Goal: Task Accomplishment & Management: Use online tool/utility

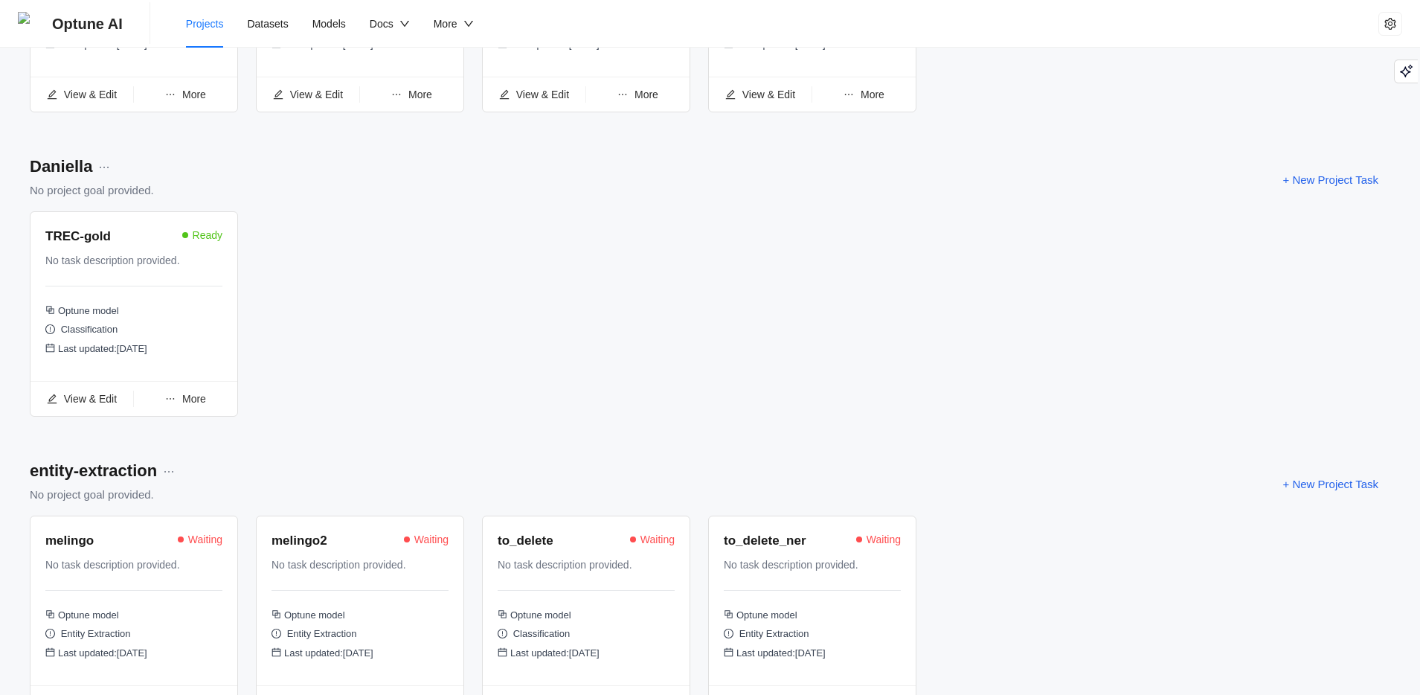
scroll to position [425, 0]
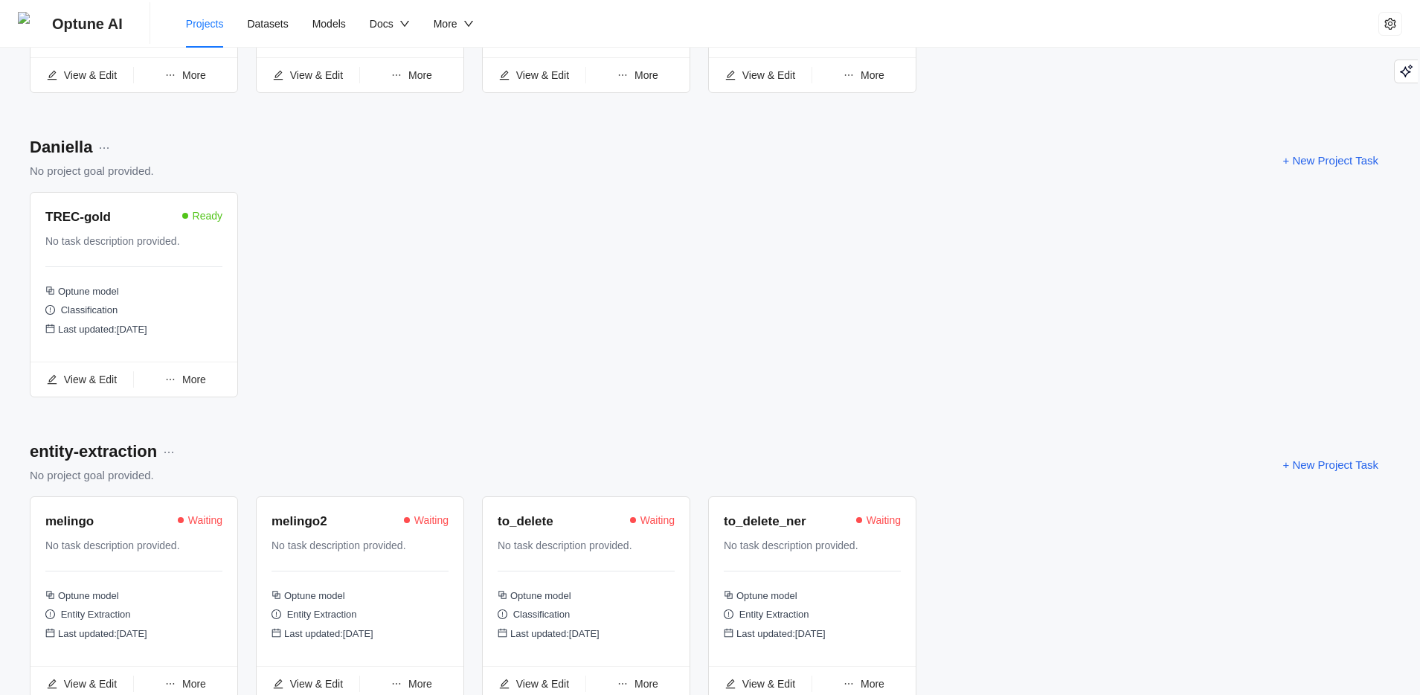
click at [89, 544] on div "No task description provided." at bounding box center [127, 545] width 164 height 16
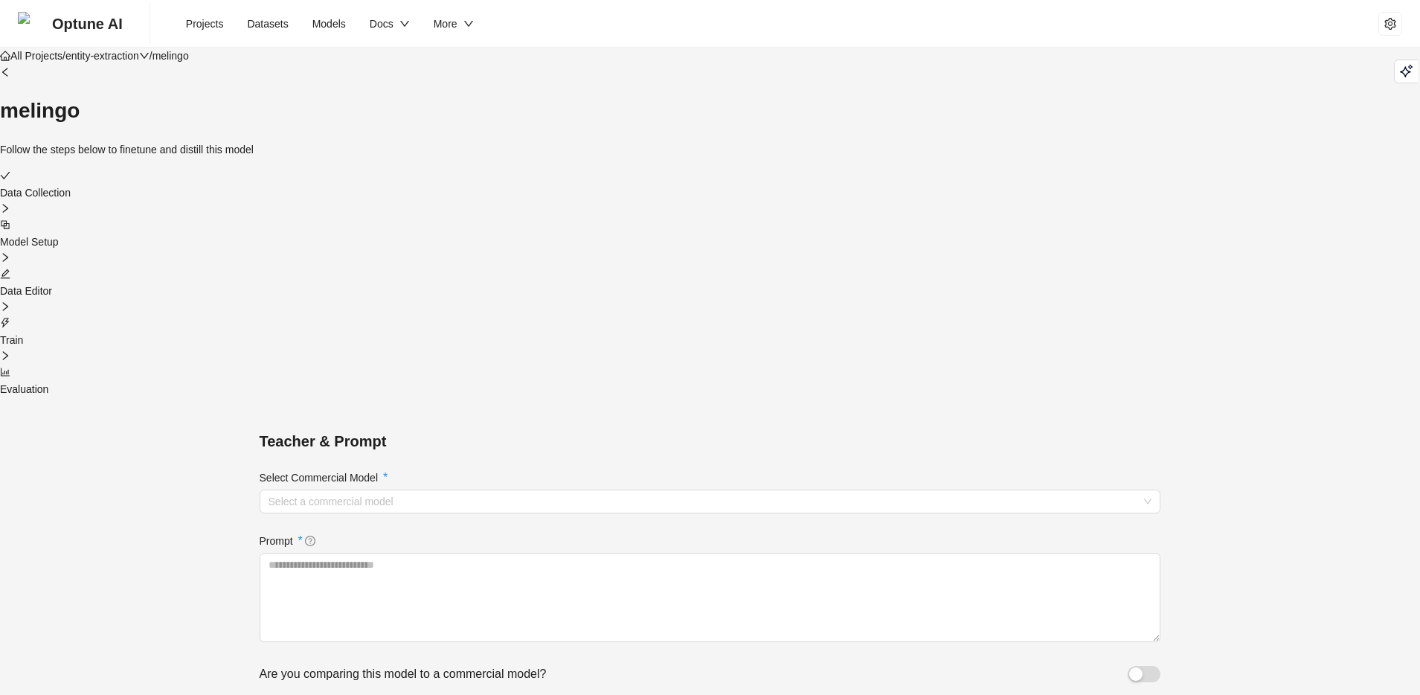
click at [10, 269] on icon "edit" at bounding box center [6, 274] width 10 height 10
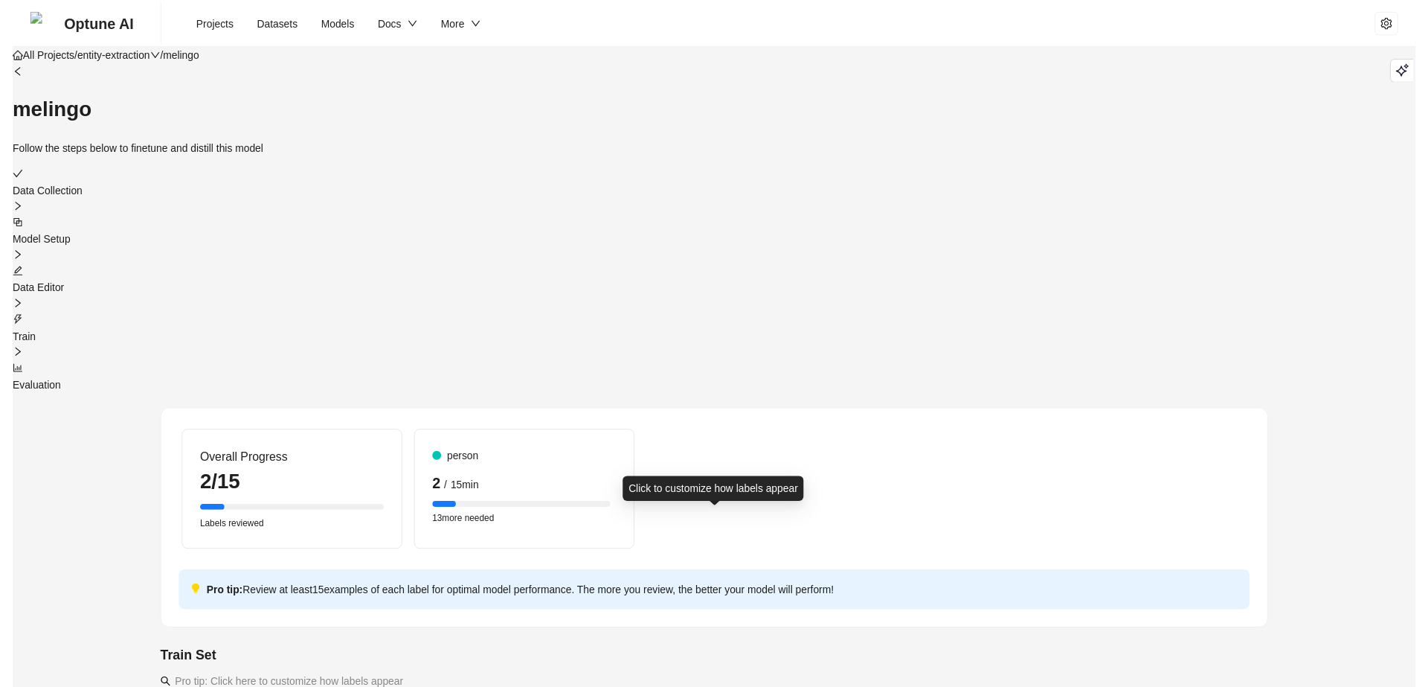
scroll to position [185, 0]
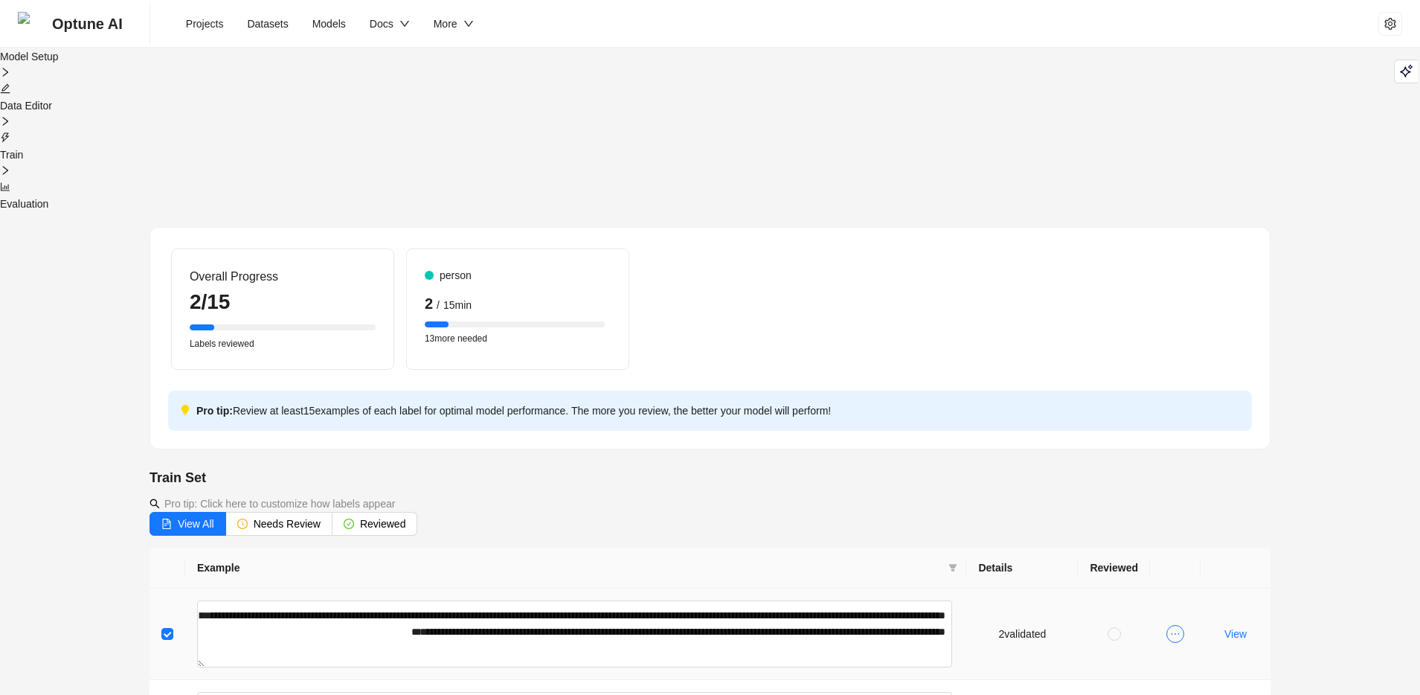
click at [1010, 626] on span "2 validated" at bounding box center [1023, 634] width 48 height 16
click at [1181, 625] on span "ellipsis" at bounding box center [1175, 634] width 18 height 18
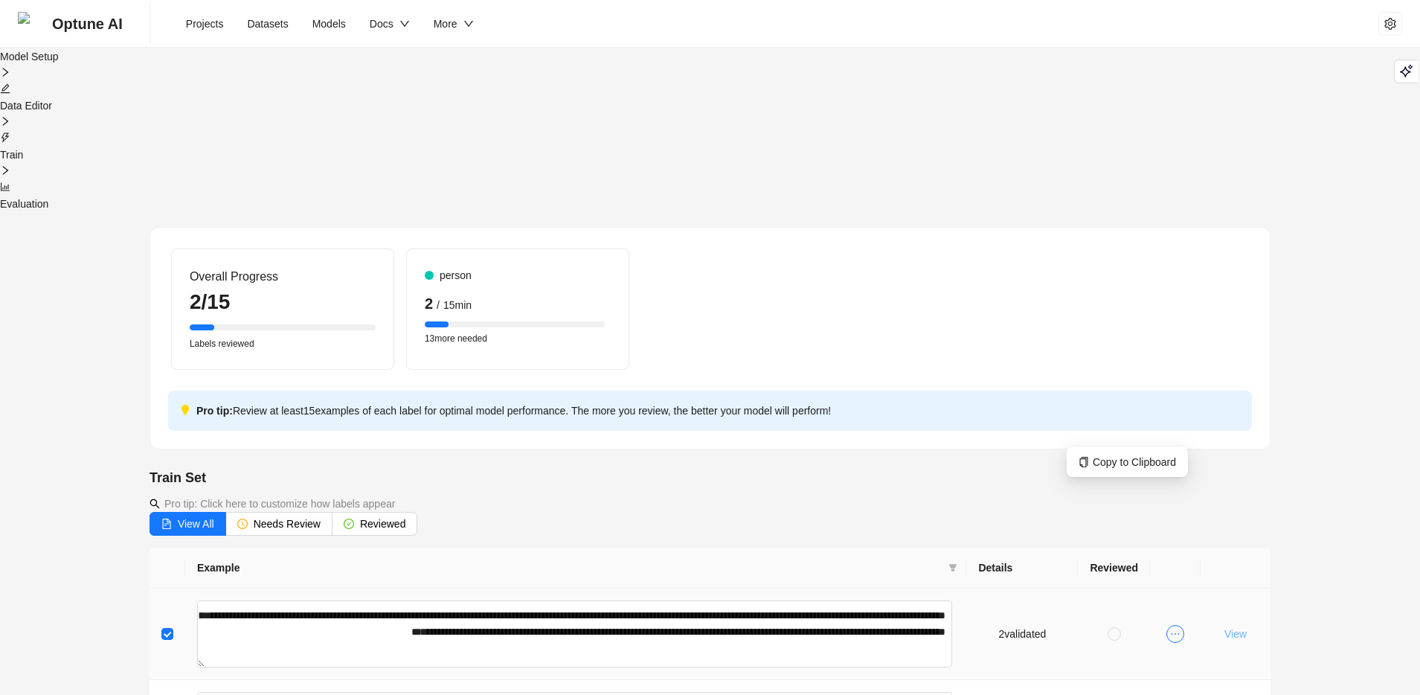
click at [1237, 626] on span "View" at bounding box center [1236, 634] width 22 height 16
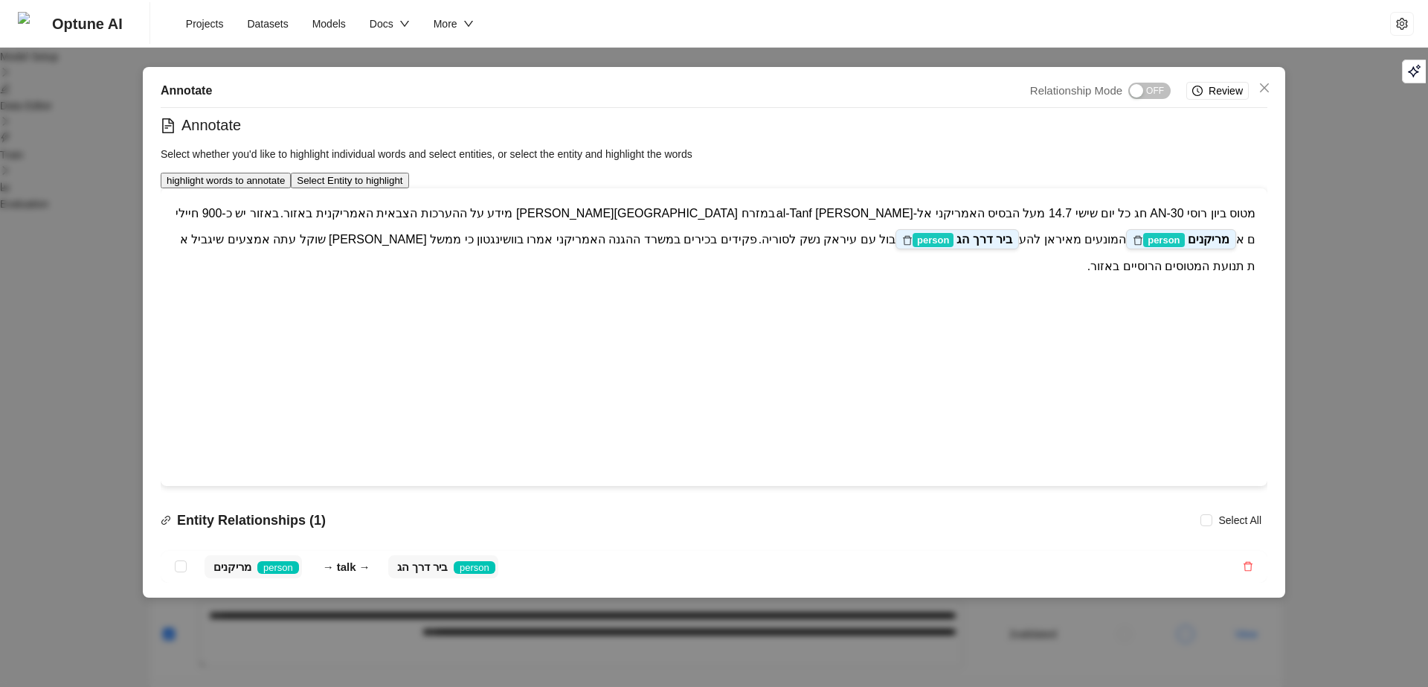
click at [408, 187] on button "Select Entity to highlight" at bounding box center [350, 181] width 118 height 16
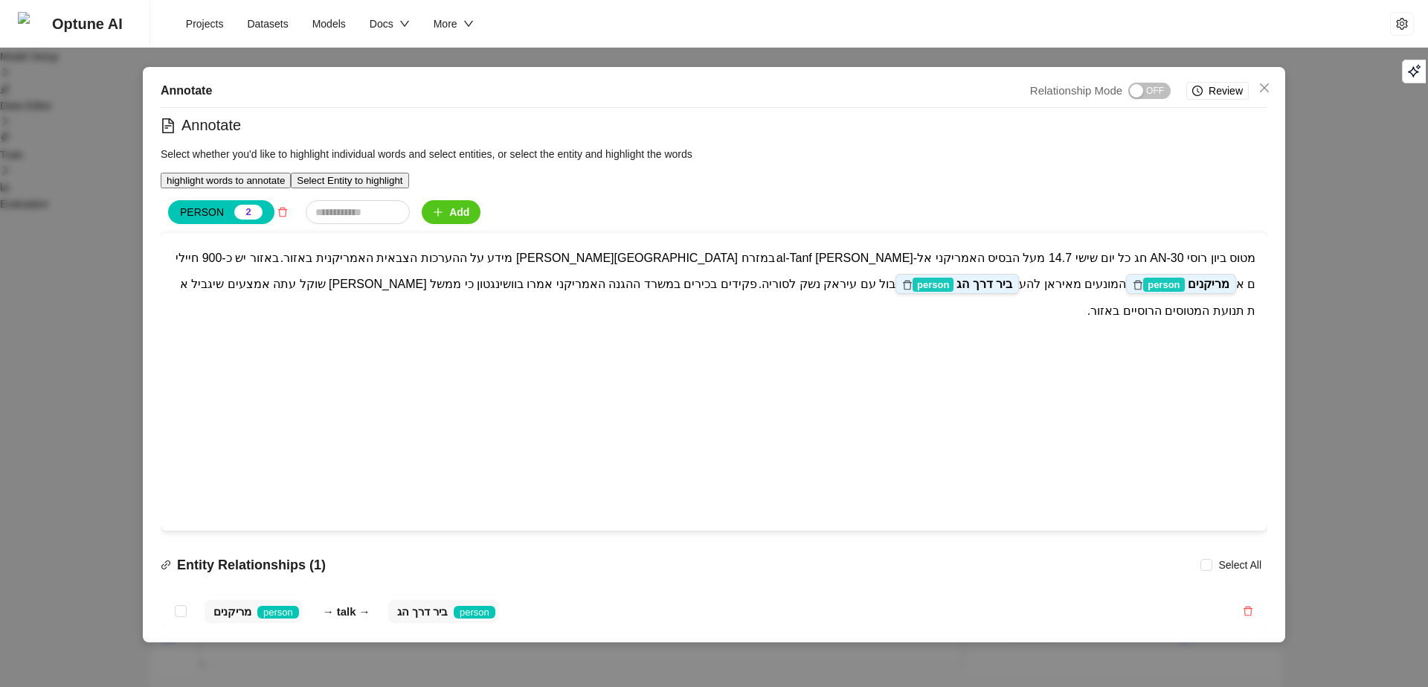
click at [422, 233] on div "PERSON 2 Add" at bounding box center [714, 210] width 1107 height 45
click at [410, 224] on input "text" at bounding box center [358, 212] width 104 height 24
type input "*"
type input "******"
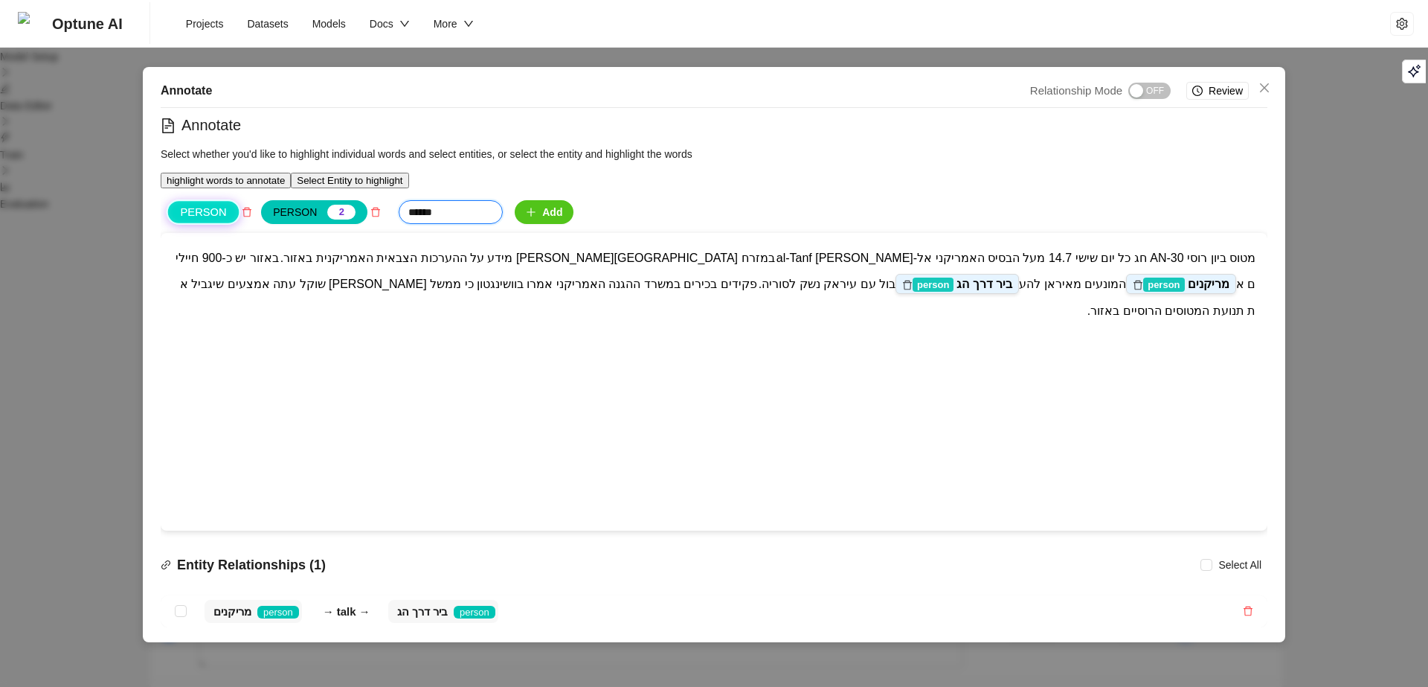
type input "******"
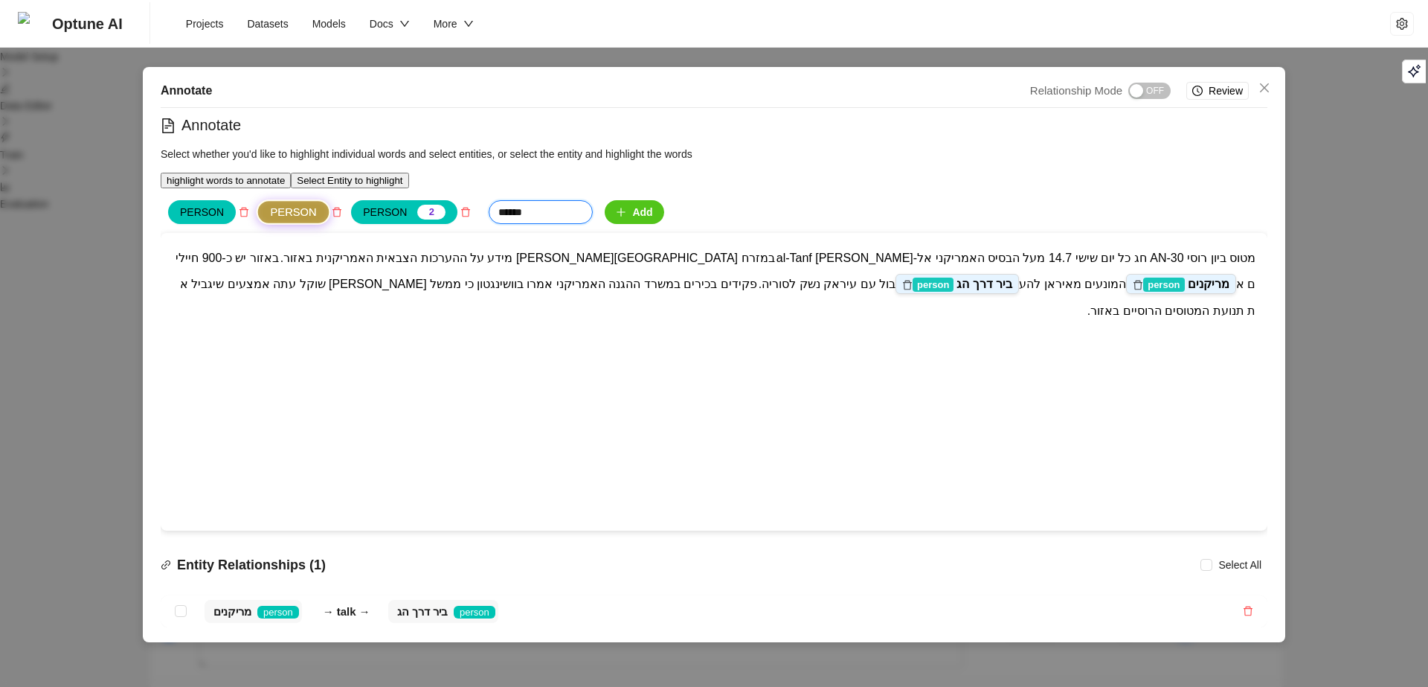
type input "******"
click at [291, 188] on button "highlight words to annotate" at bounding box center [226, 181] width 130 height 16
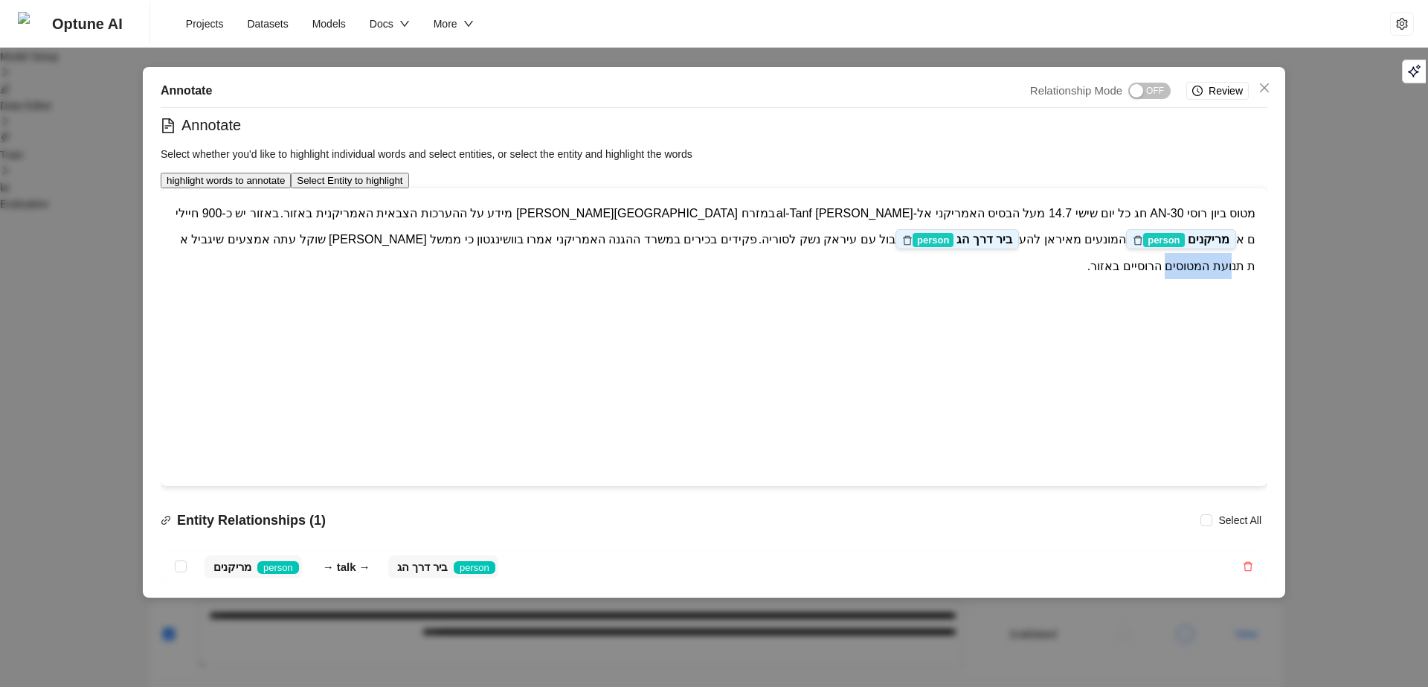
drag, startPoint x: 582, startPoint y: 254, endPoint x: 642, endPoint y: 256, distance: 60.3
click at [642, 256] on span "בול עם עיראק נשק לסוריה. פקידים בכירים במשרד ההגנה האמריקני אמרו בוושינגטון כי …" at bounding box center [718, 252] width 1076 height 39
click at [1171, 96] on span "ON OFF" at bounding box center [1150, 91] width 42 height 16
click at [1143, 233] on span "person" at bounding box center [1163, 240] width 41 height 14
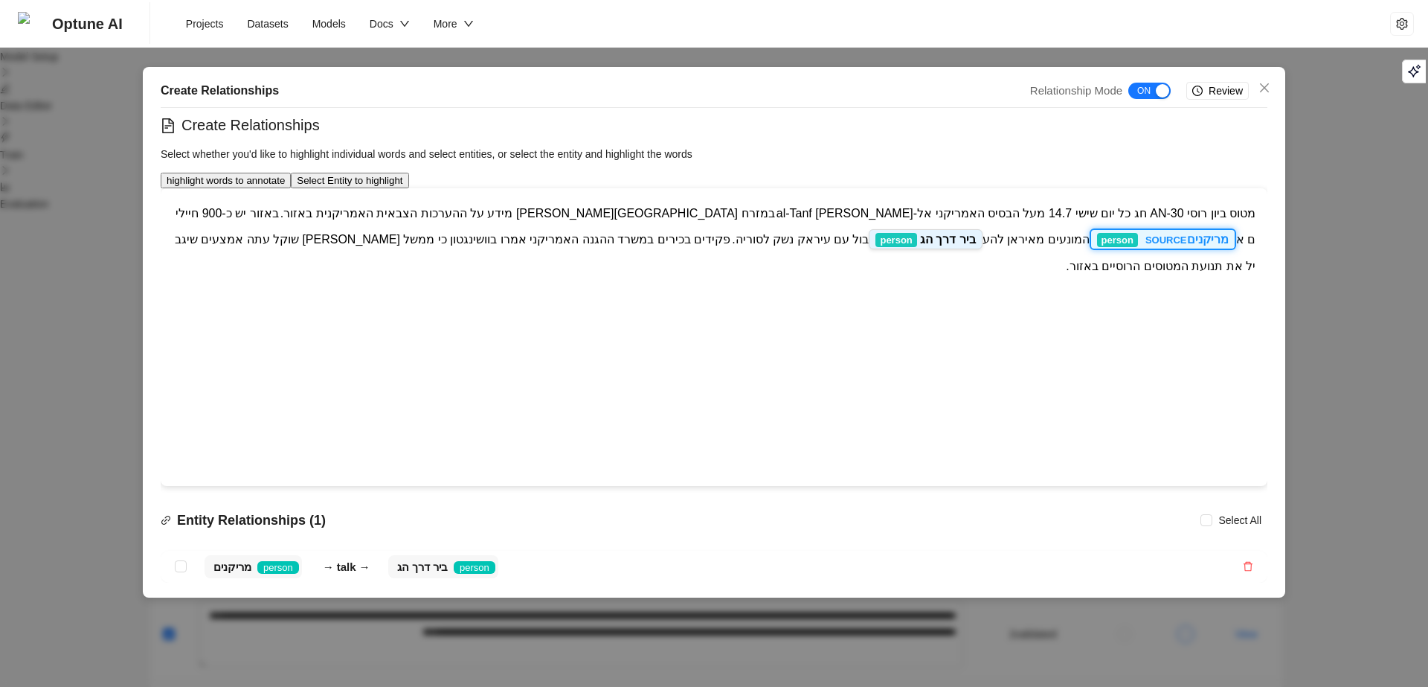
click at [920, 233] on span "ביר דרך הג" at bounding box center [948, 239] width 56 height 13
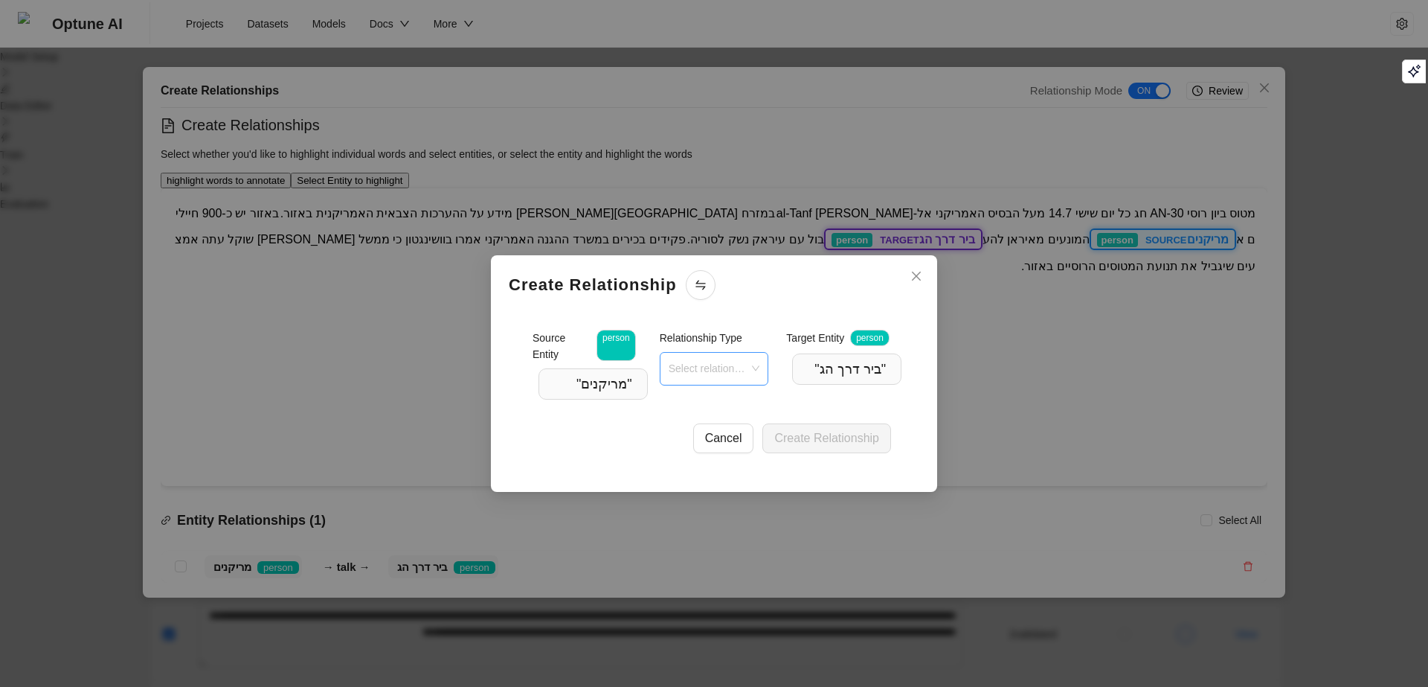
click at [669, 379] on input "search" at bounding box center [708, 368] width 78 height 22
click at [649, 454] on input "text" at bounding box center [652, 452] width 263 height 24
click at [627, 405] on div "talk" at bounding box center [685, 410] width 322 height 16
click at [669, 367] on div "talk" at bounding box center [708, 368] width 78 height 22
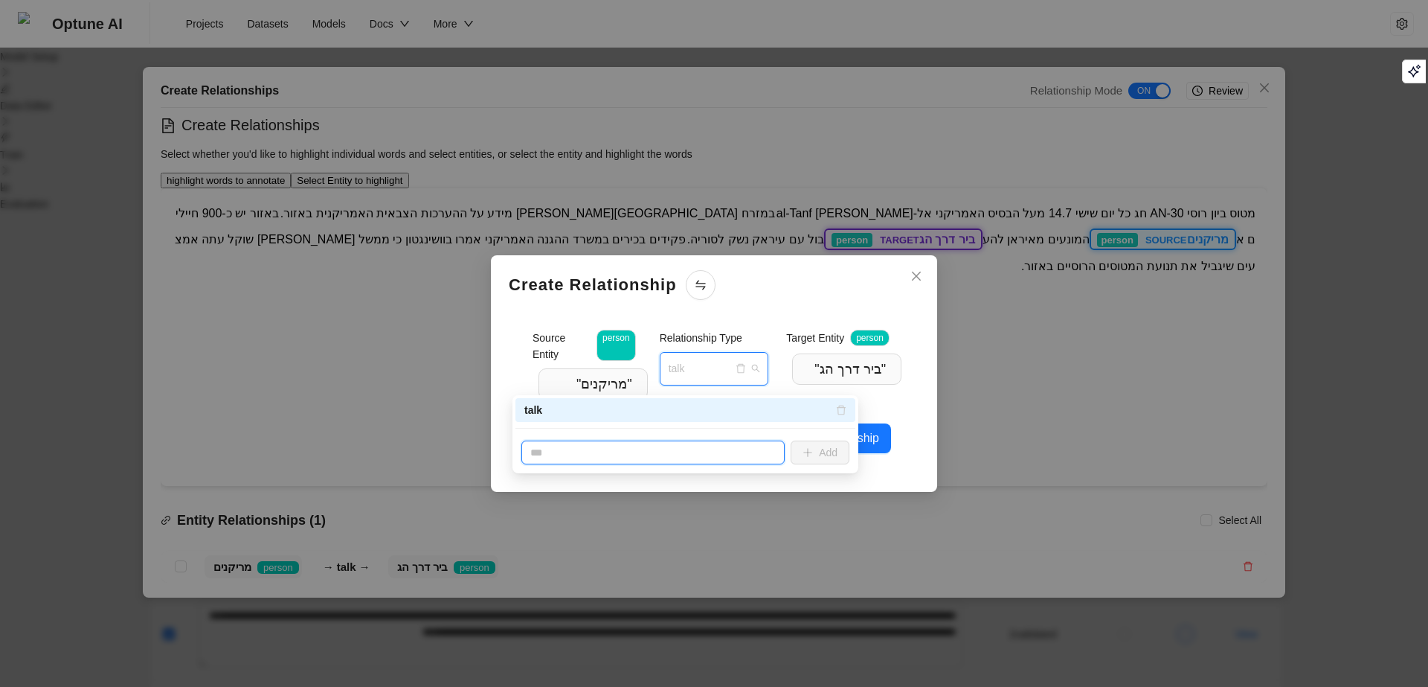
click at [569, 455] on input "text" at bounding box center [652, 452] width 263 height 24
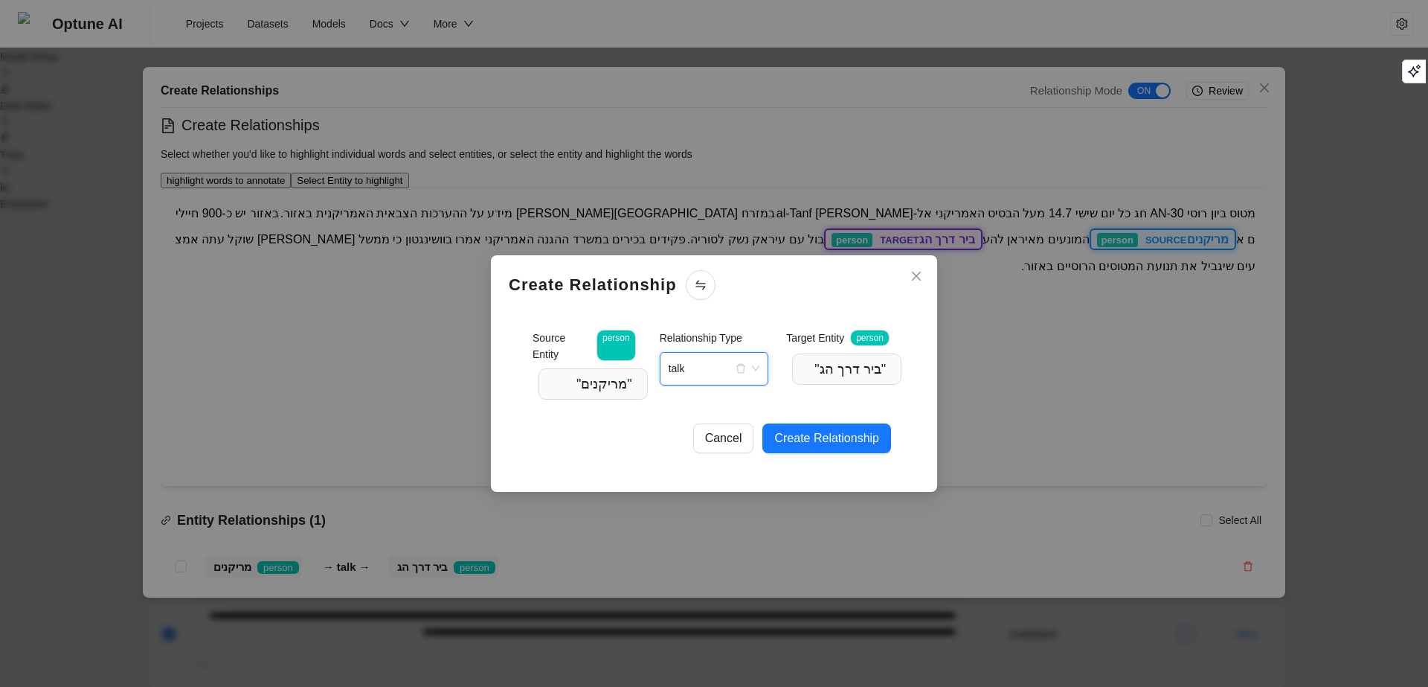
type input "****"
click at [669, 373] on div "TALK" at bounding box center [708, 368] width 78 height 22
drag, startPoint x: 1160, startPoint y: 385, endPoint x: 1197, endPoint y: 389, distance: 37.4
click at [902, 385] on span "" ביר דרך הג "" at bounding box center [846, 368] width 109 height 31
click at [891, 441] on button "Create Relationship" at bounding box center [827, 438] width 129 height 30
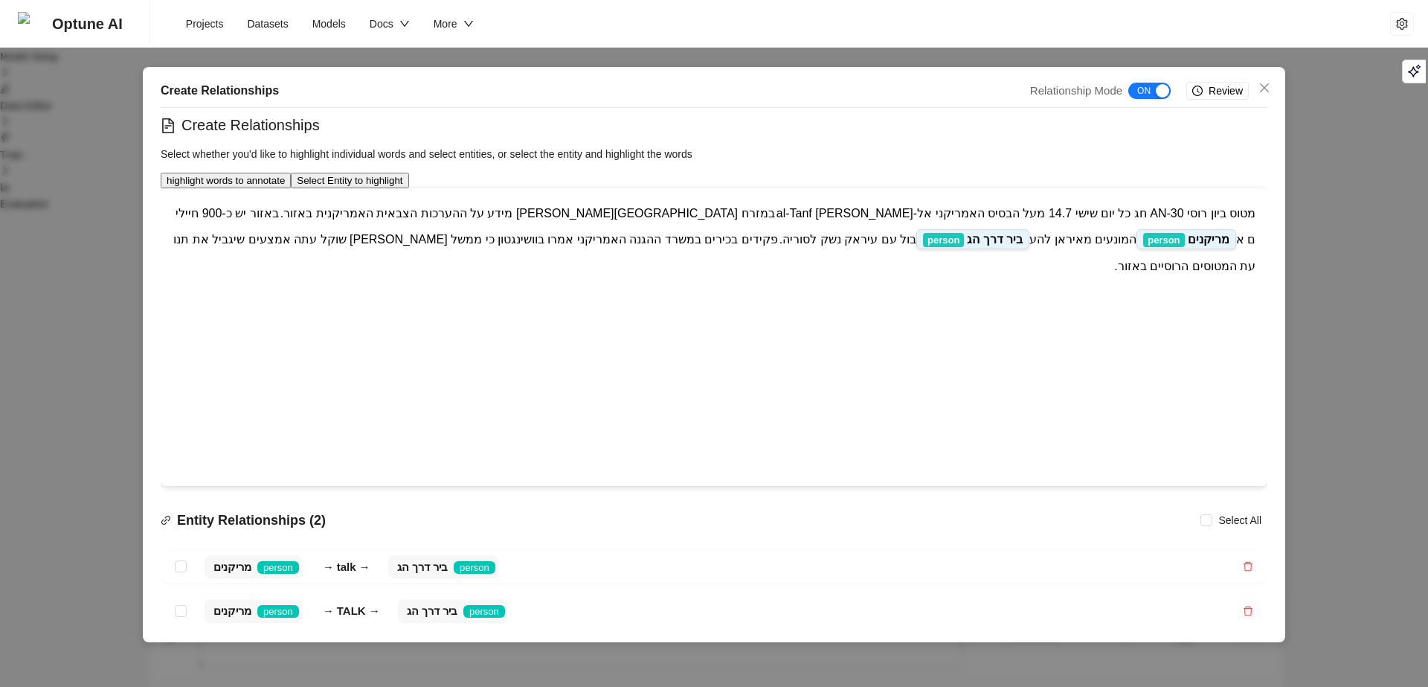
click at [408, 188] on button "Select Entity to highlight" at bounding box center [350, 181] width 118 height 16
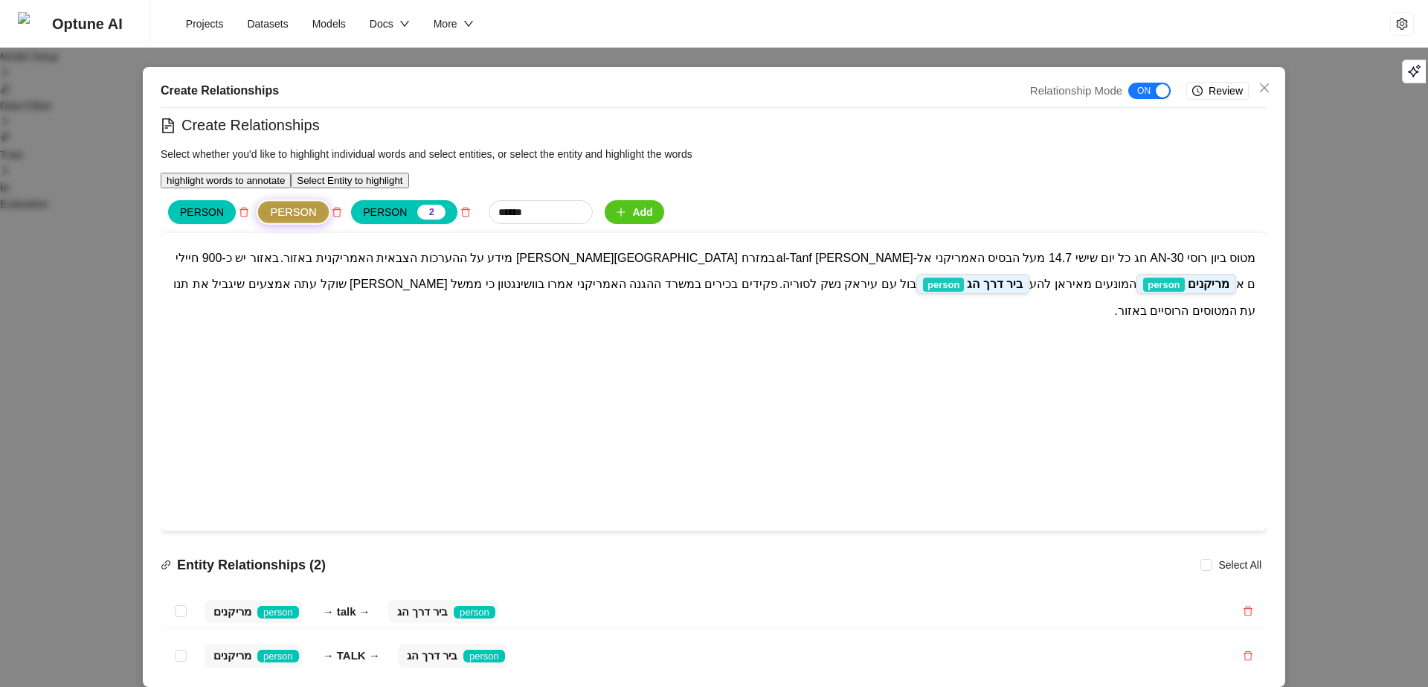
click at [291, 175] on button "highlight words to annotate" at bounding box center [226, 181] width 130 height 16
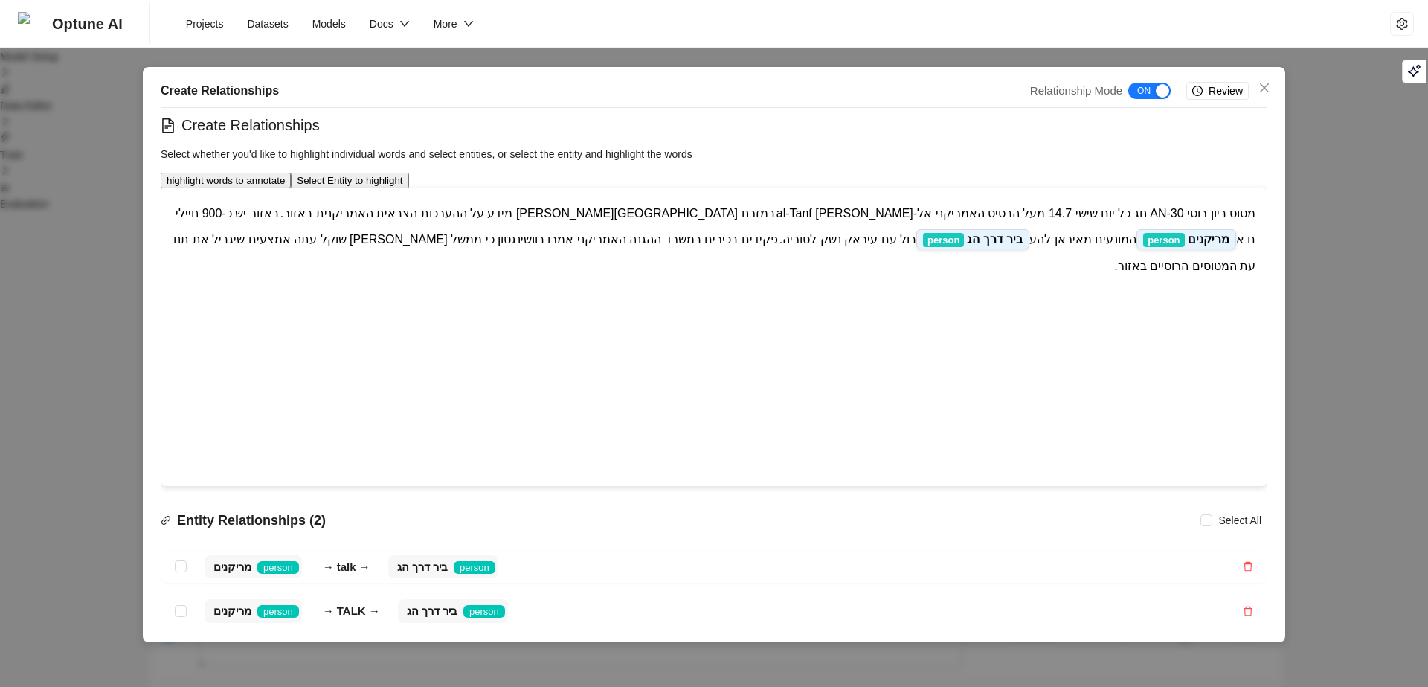
click at [1021, 209] on div "מטוס ביון רוסי AN-30 חג כל יום שישי 14.7 מעל הבסיס האמריקני אל-[PERSON_NAME]  a…" at bounding box center [714, 239] width 1107 height 103
click at [408, 182] on button "Select Entity to highlight" at bounding box center [350, 181] width 118 height 16
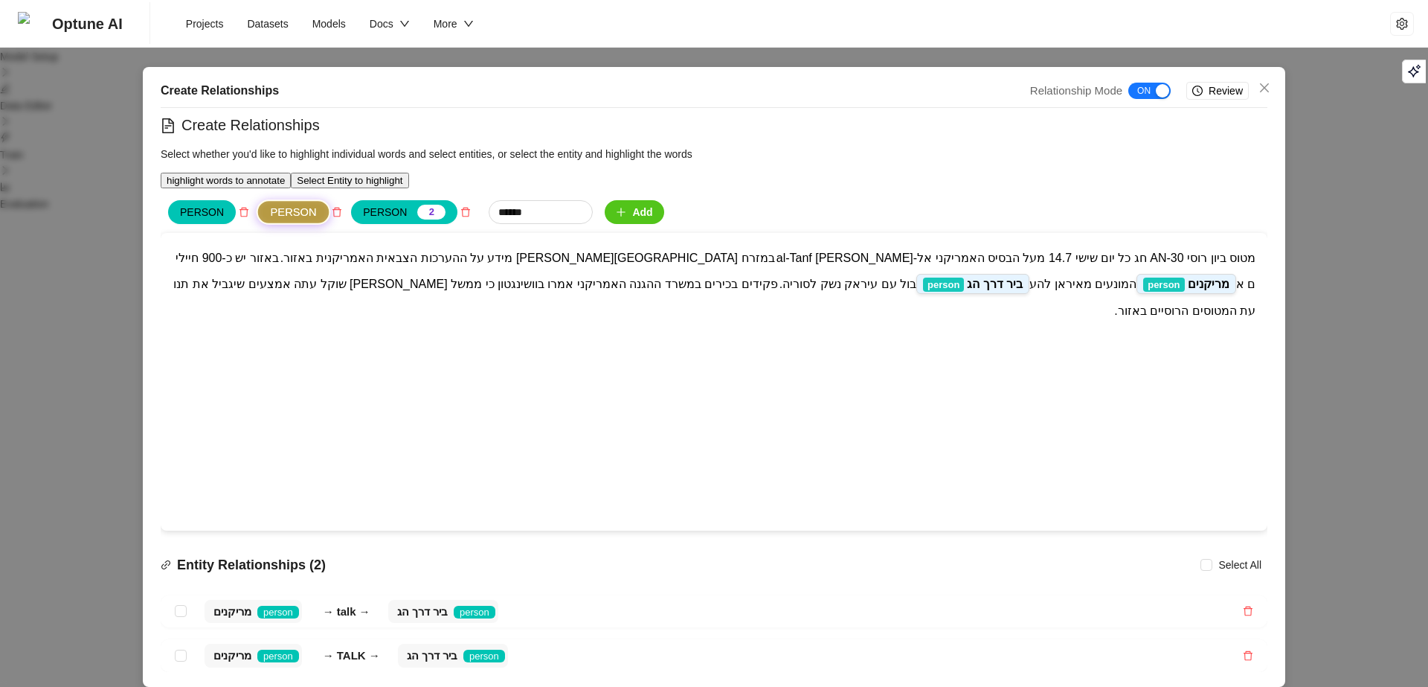
drag, startPoint x: 1221, startPoint y: 195, endPoint x: 987, endPoint y: 193, distance: 233.6
click at [408, 188] on button "Select Entity to highlight" at bounding box center [350, 181] width 118 height 16
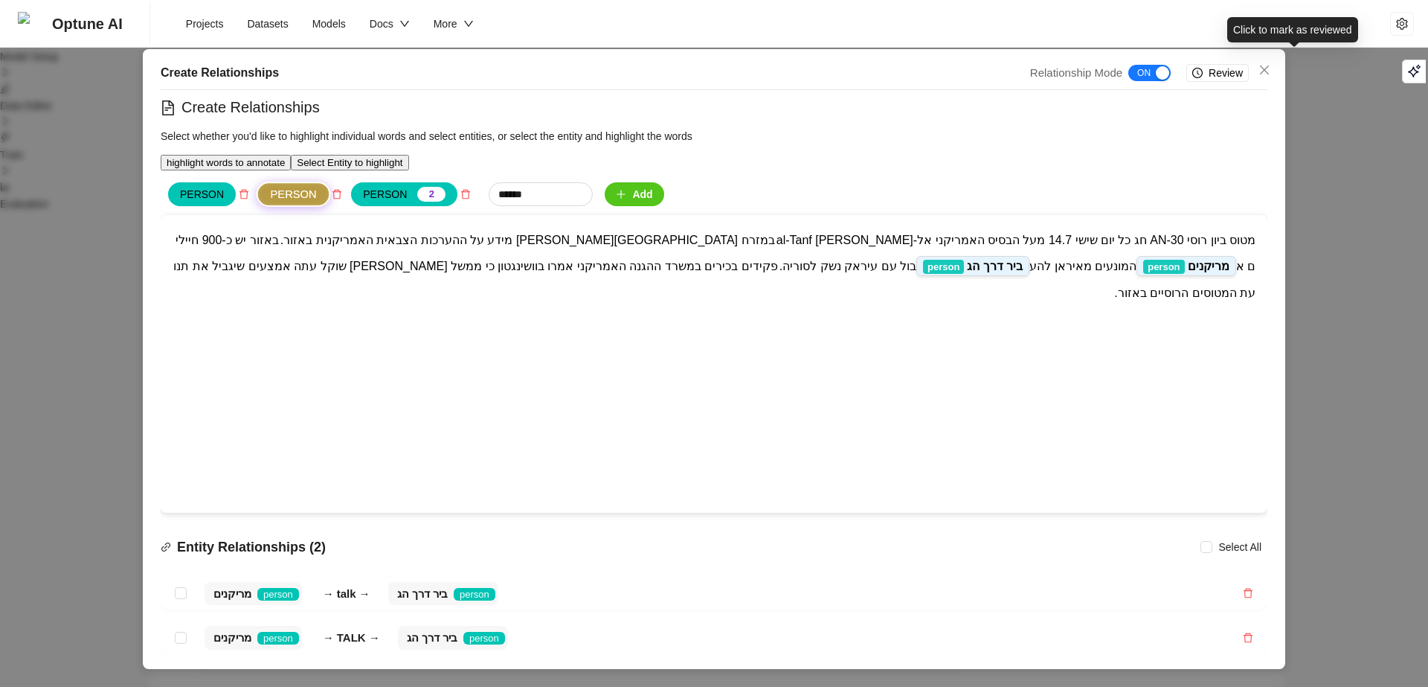
click at [1249, 64] on button "Review" at bounding box center [1218, 73] width 62 height 18
click at [1244, 65] on span "Reviewed" at bounding box center [1220, 73] width 45 height 16
click at [1243, 65] on span "Review" at bounding box center [1226, 73] width 34 height 16
click at [1244, 65] on span "Reviewed" at bounding box center [1220, 73] width 45 height 16
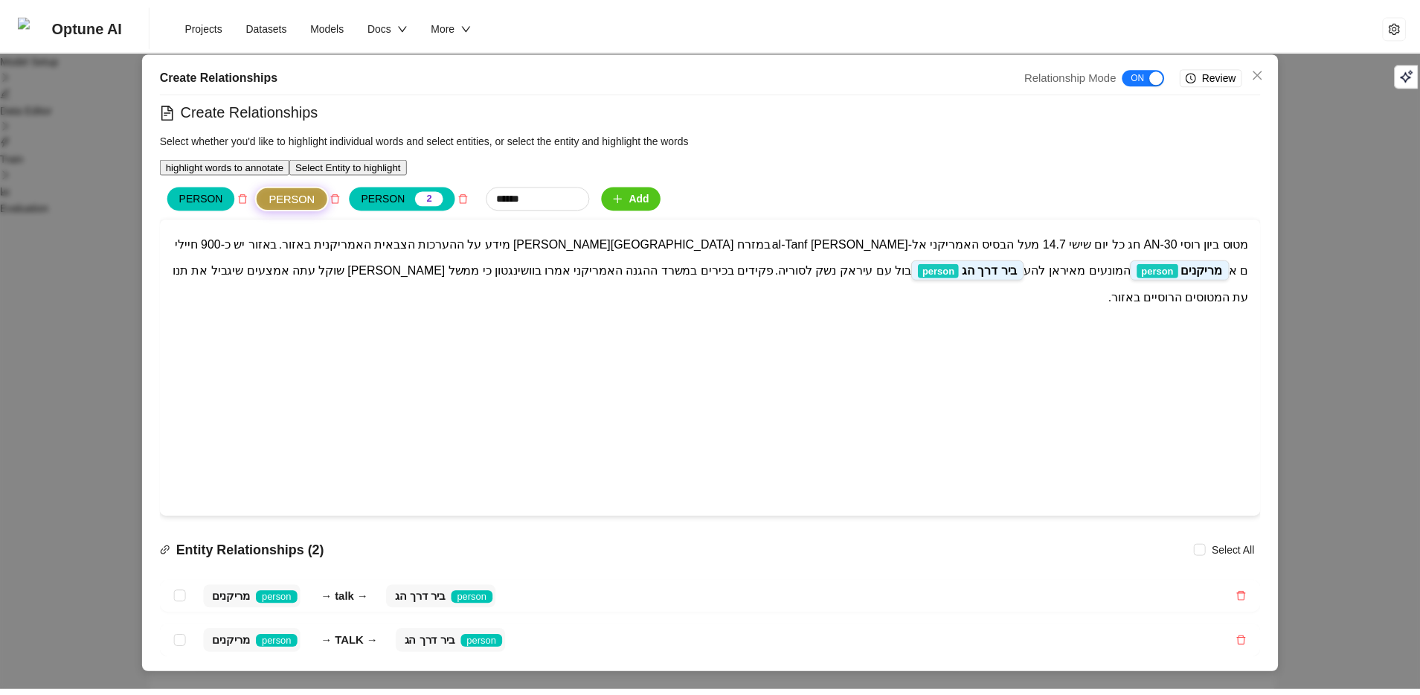
scroll to position [0, 0]
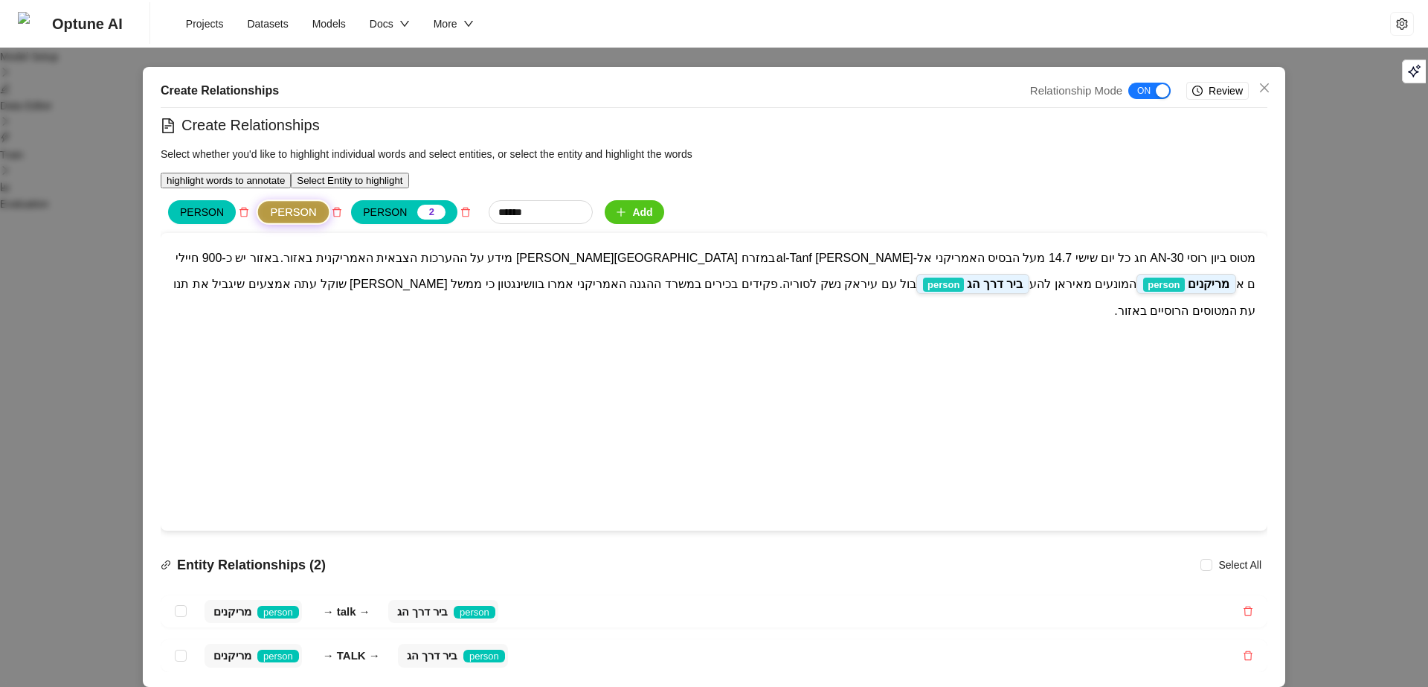
click at [77, 276] on div "Create Relationships Relationship Mode ON OFF Review Create Relationships Selec…" at bounding box center [714, 343] width 1428 height 687
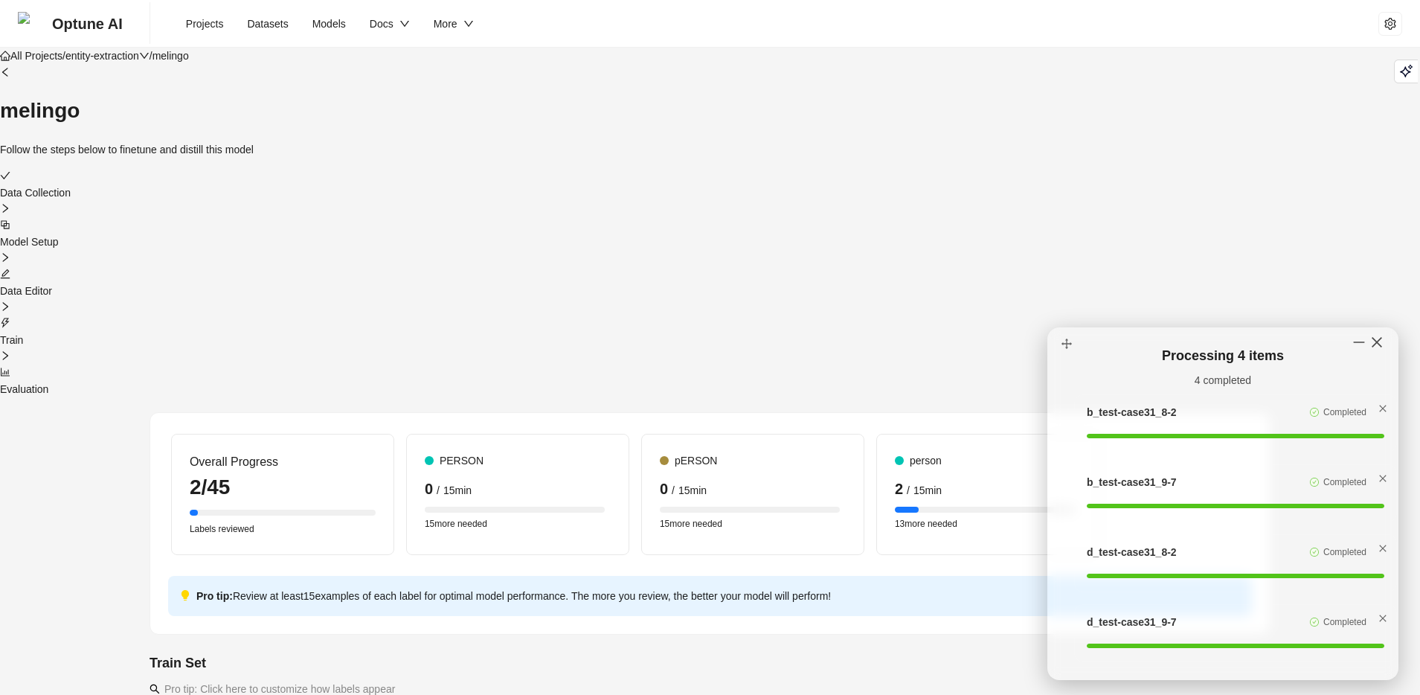
click at [73, 25] on span "Optune AI" at bounding box center [87, 24] width 71 height 48
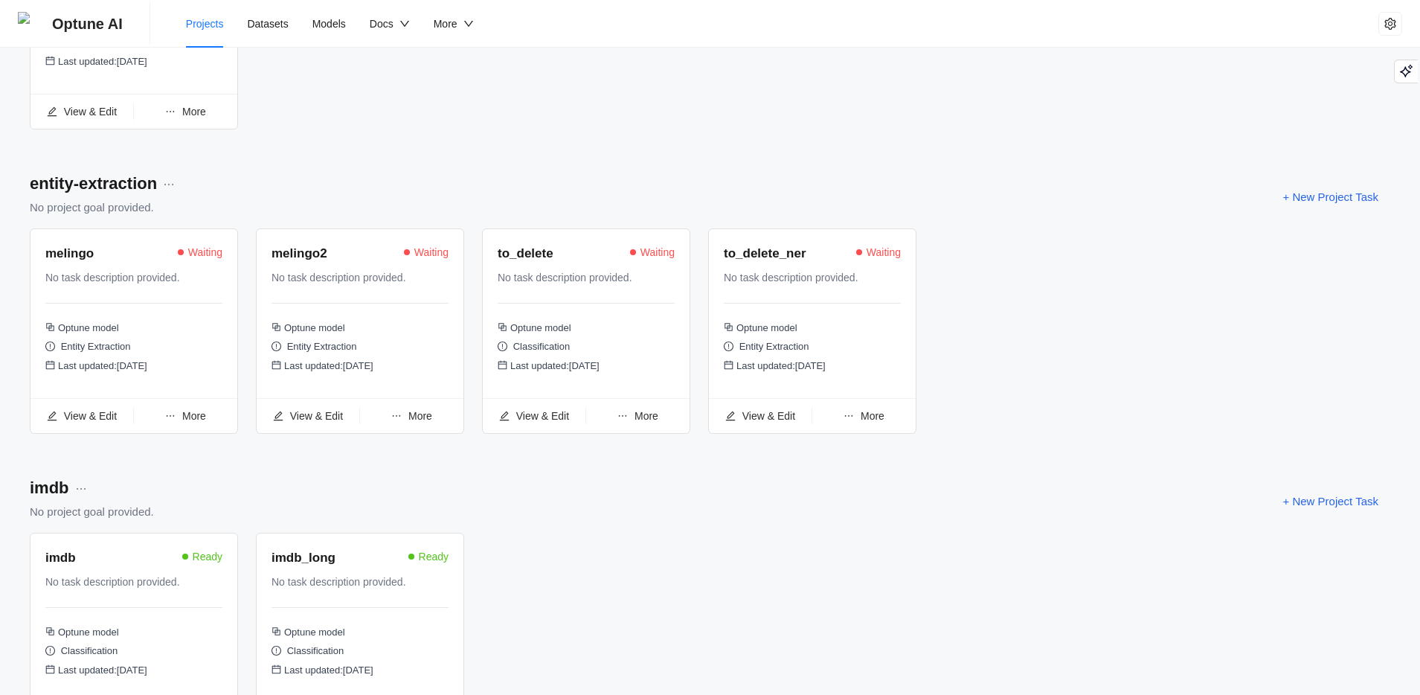
scroll to position [768, 0]
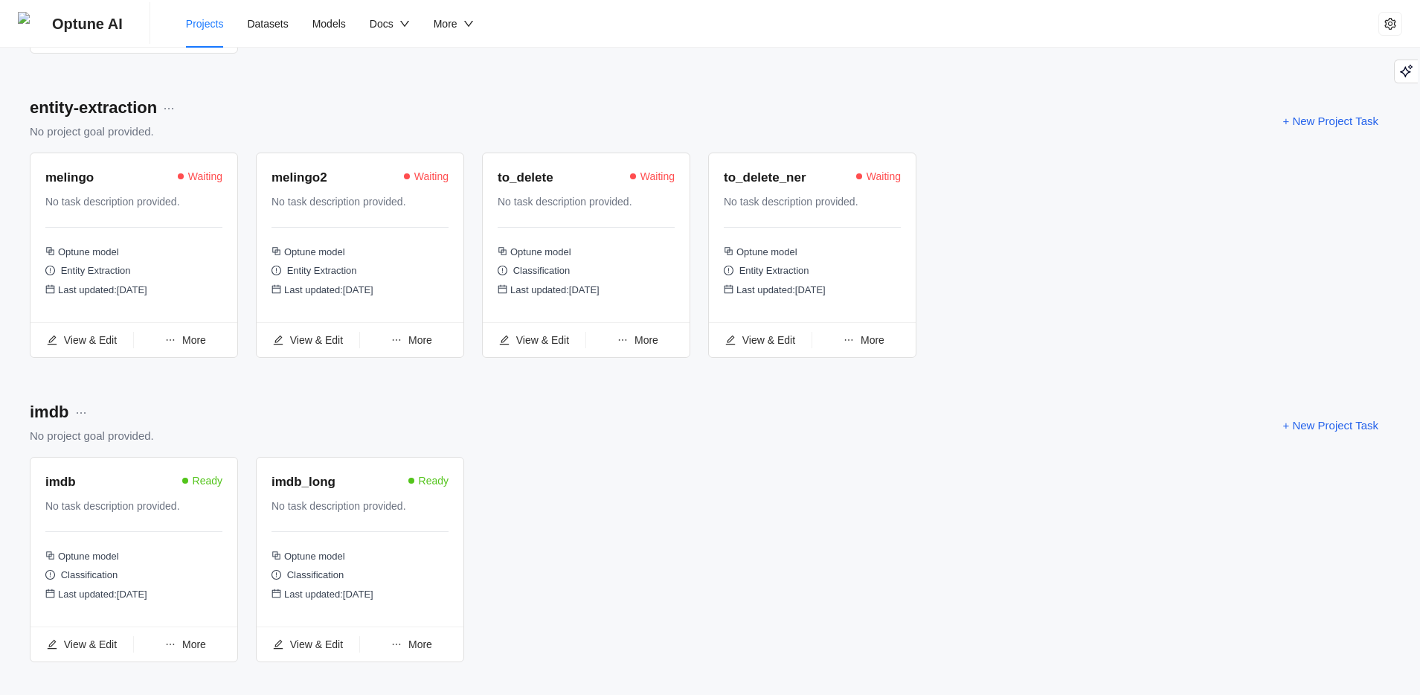
click at [92, 187] on div "melingo" at bounding box center [69, 178] width 48 height 20
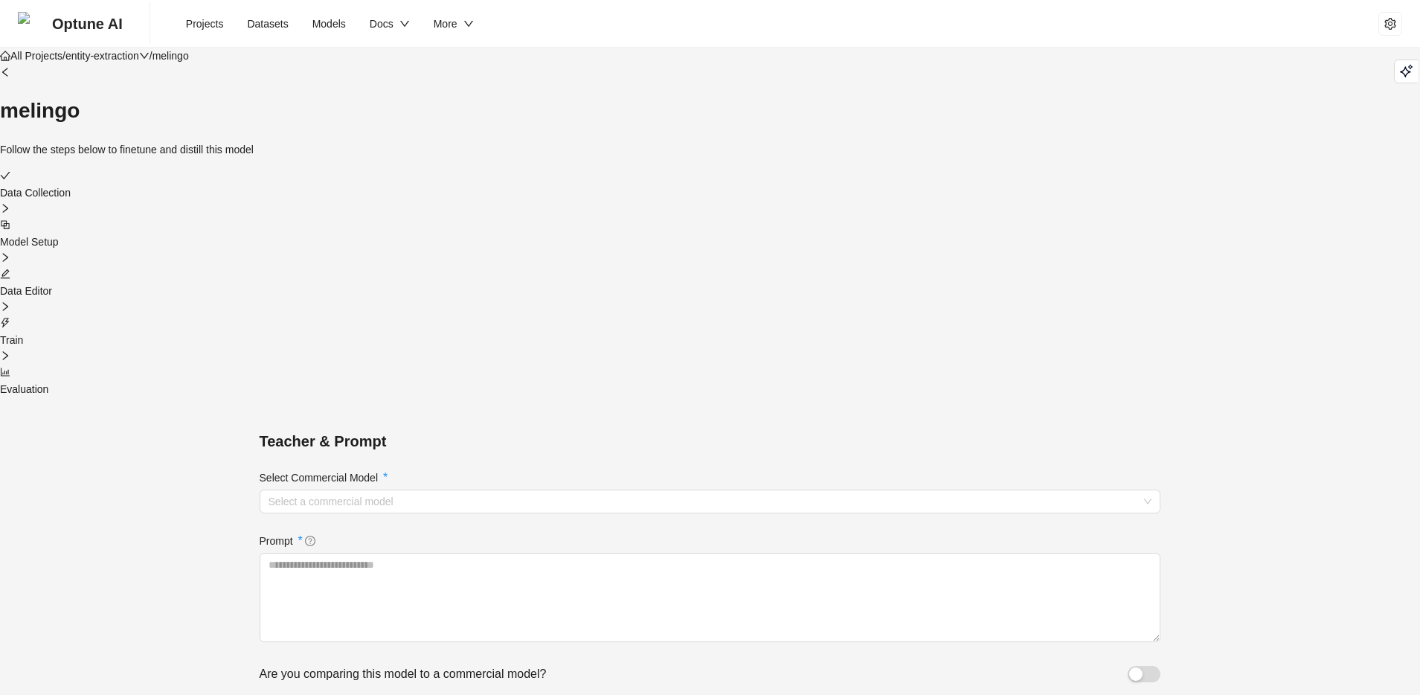
click at [10, 269] on icon "edit" at bounding box center [5, 274] width 10 height 10
